Goal: Communication & Community: Answer question/provide support

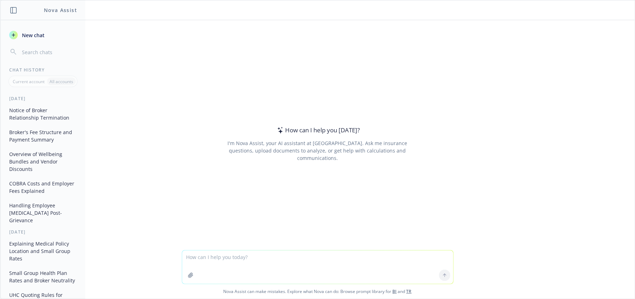
click at [477, 110] on div "How can I help you [DATE]? I'm Nova Assist, your AI assistant at Newfront. Ask …" at bounding box center [317, 135] width 634 height 230
click at [274, 260] on textarea at bounding box center [317, 266] width 271 height 33
paste textarea "Thisismylife!23"
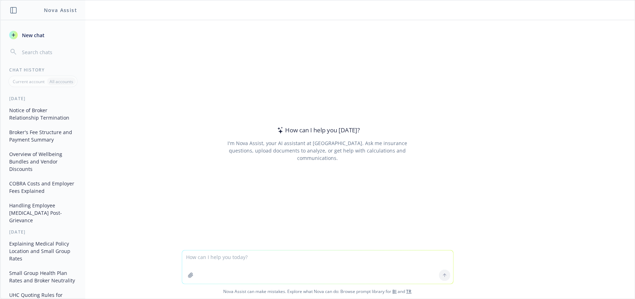
type textarea "Thisismylife!23"
drag, startPoint x: 251, startPoint y: 257, endPoint x: 159, endPoint y: 261, distance: 91.7
click at [159, 261] on div "Thisismylife!23 Nova Assist can make mistakes. Explore what Nova can do: Browse…" at bounding box center [317, 274] width 634 height 48
click at [274, 274] on textarea at bounding box center [317, 266] width 271 height 33
paste textarea "- Onsite open enrollment office hours to meet 1:1 with employees for questions …"
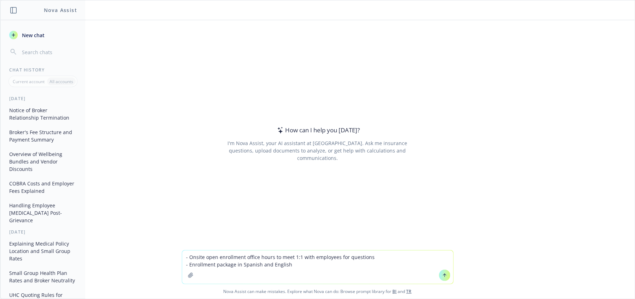
click at [186, 256] on textarea "- Onsite open enrollment office hours to meet 1:1 with employees for questions …" at bounding box center [317, 266] width 271 height 33
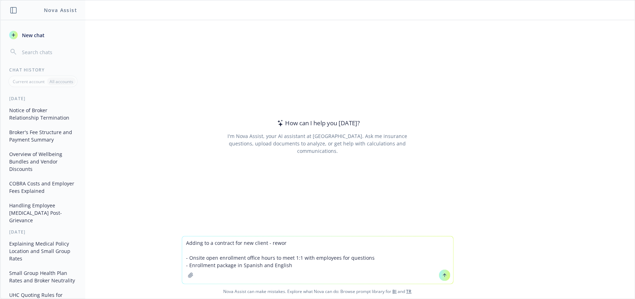
type textarea "Adding to a contract for new client - reword - Onsite open enrollment office ho…"
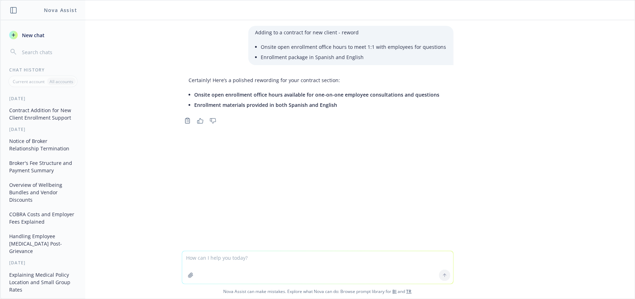
click at [261, 92] on span "Onsite open enrollment office hours available for one-on-one employee consultat…" at bounding box center [317, 94] width 245 height 7
click at [268, 97] on span "Onsite open enrollment office hours available for one-on-one employee consultat…" at bounding box center [317, 94] width 245 height 7
click at [314, 93] on span "Onsite open enrollment office hours available for one-on-one employee consultat…" at bounding box center [317, 94] width 245 height 7
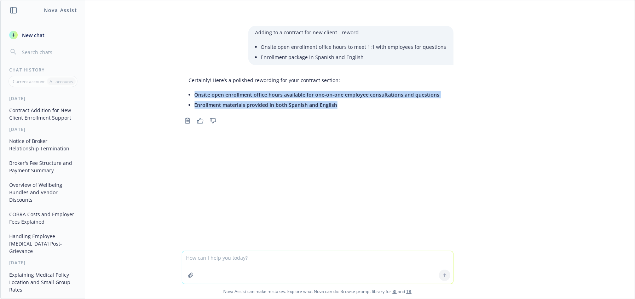
drag, startPoint x: 347, startPoint y: 103, endPoint x: 187, endPoint y: 93, distance: 159.5
click at [195, 93] on ul "Onsite open enrollment office hours available for one-on-one employee consultat…" at bounding box center [317, 99] width 245 height 21
copy ul "Onsite open enrollment office hours available for one-on-one employee consultat…"
